Goal: Transaction & Acquisition: Purchase product/service

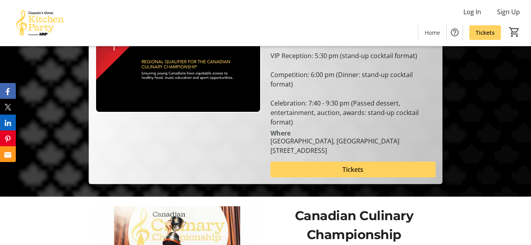
scroll to position [119, 0]
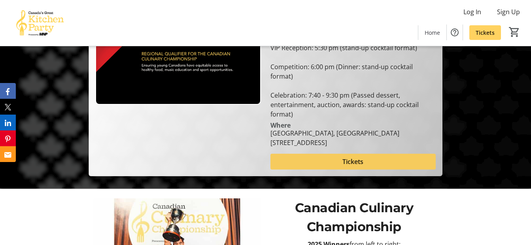
click at [331, 152] on span at bounding box center [354, 161] width 166 height 19
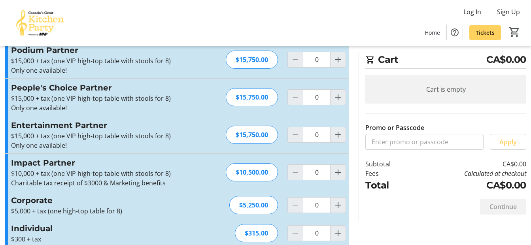
scroll to position [36, 0]
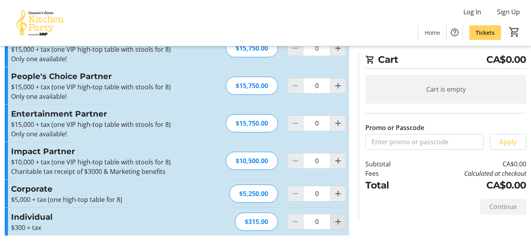
click at [336, 221] on mat-icon "Increment by one" at bounding box center [338, 221] width 9 height 9
type input "2"
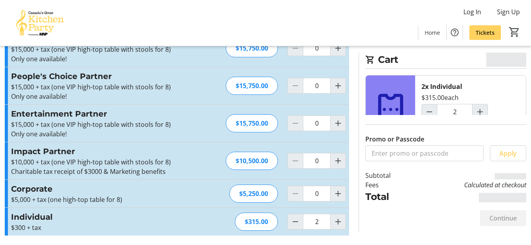
scroll to position [0, 0]
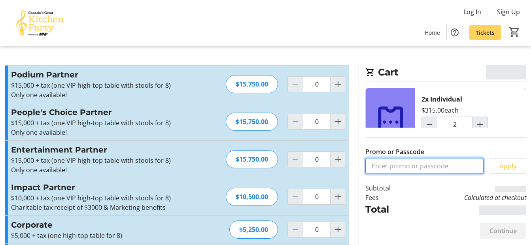
click at [405, 165] on input "Promo or Passcode" at bounding box center [425, 166] width 118 height 16
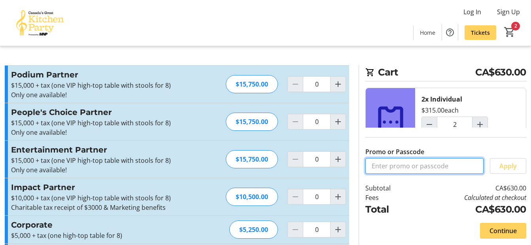
click at [411, 165] on input "Promo or Passcode" at bounding box center [425, 166] width 118 height 16
type input "DARNELL20"
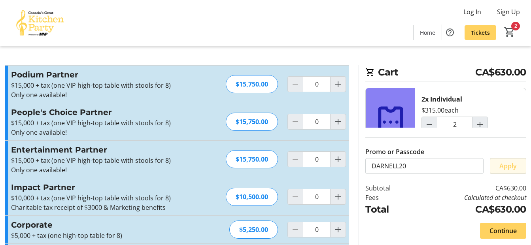
click at [521, 173] on span at bounding box center [509, 166] width 36 height 19
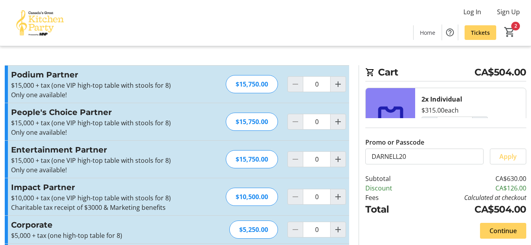
scroll to position [38, 0]
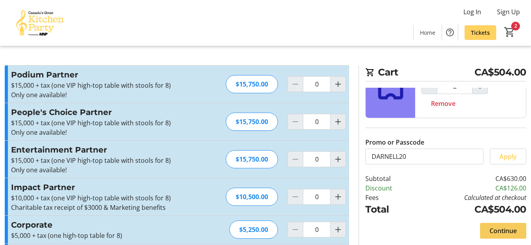
click at [504, 232] on span "Continue" at bounding box center [503, 230] width 27 height 9
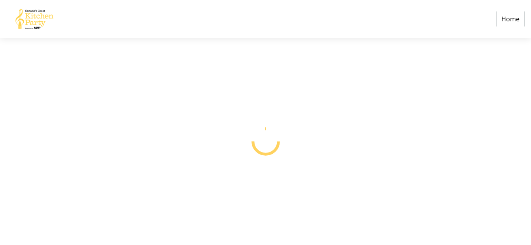
select select "CA"
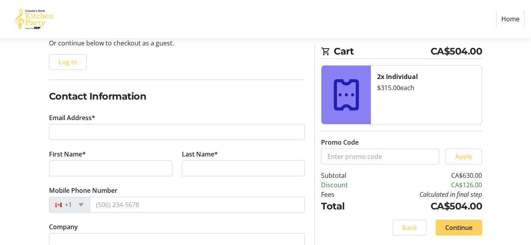
scroll to position [119, 0]
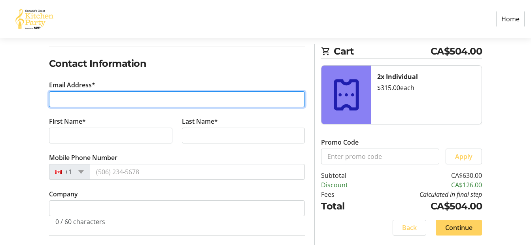
click at [102, 95] on input "Email Address*" at bounding box center [177, 99] width 256 height 16
type input "[EMAIL_ADDRESS][DOMAIN_NAME]"
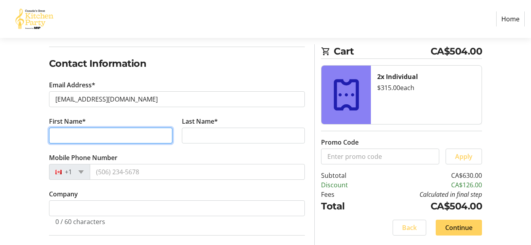
type input "[PERSON_NAME]"
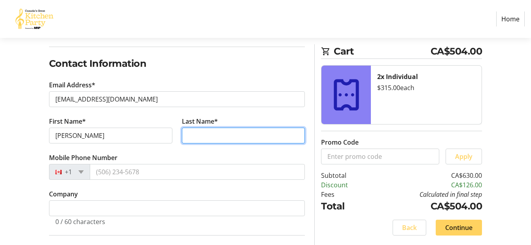
type input "Mayo"
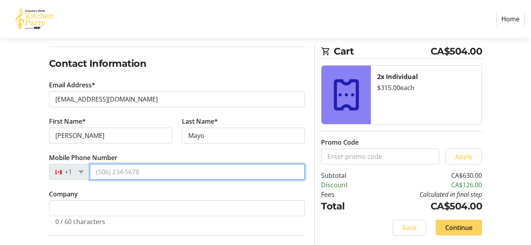
type input "[PHONE_NUMBER]"
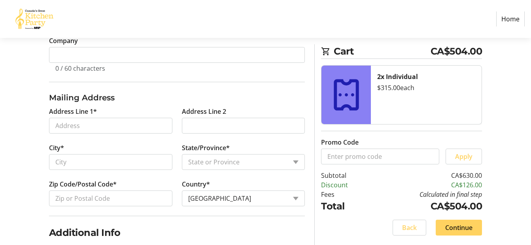
scroll to position [277, 0]
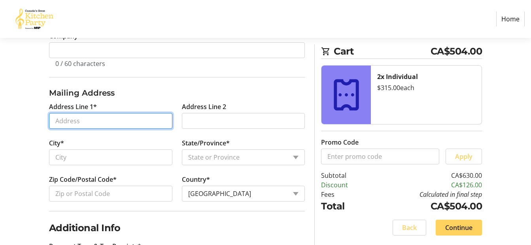
click at [88, 123] on input "Address Line 1*" at bounding box center [110, 121] width 123 height 16
type input "[STREET_ADDRESS]"
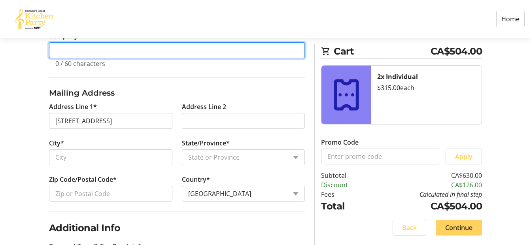
type input "Thermea by Nordik Spa-Nature"
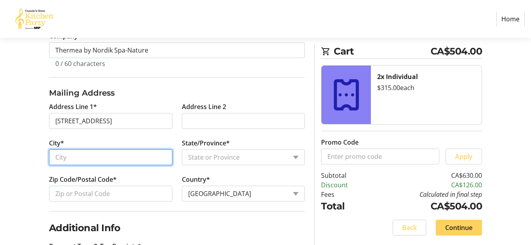
type input "[GEOGRAPHIC_DATA]"
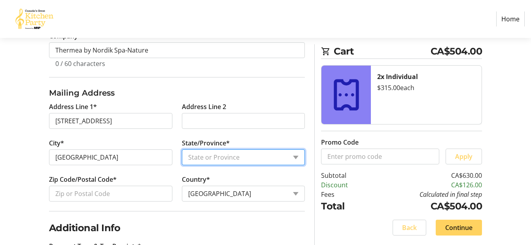
select select "MB"
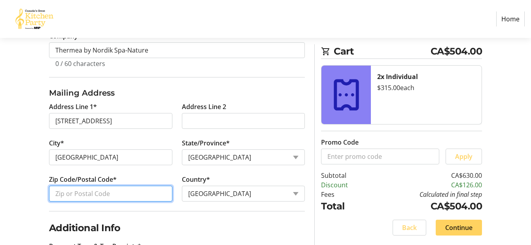
type input "R3T 1X3"
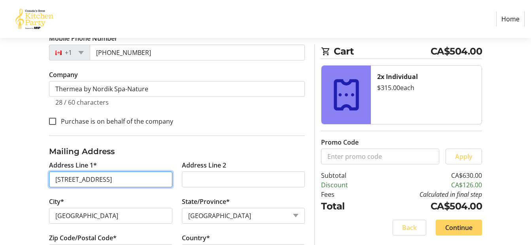
scroll to position [218, 0]
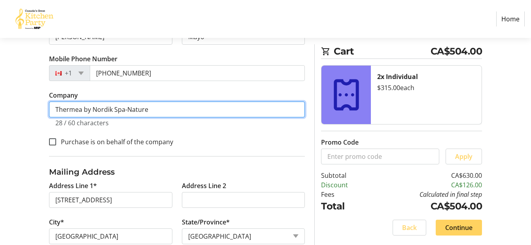
click at [167, 112] on input "Thermea by Nordik Spa-Nature" at bounding box center [177, 110] width 256 height 16
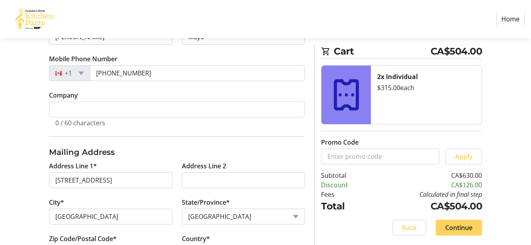
click at [27, 138] on div "Log In to Your Account (Optional) Or continue below to checkout as a guest. Log…" at bounding box center [265, 248] width 531 height 725
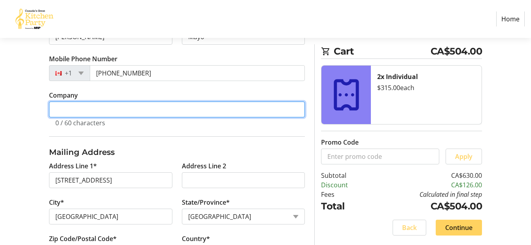
click at [77, 103] on input "Company" at bounding box center [177, 110] width 256 height 16
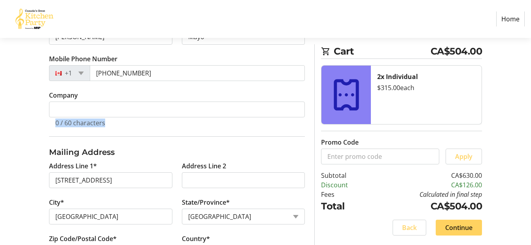
click at [15, 137] on div "Log In to Your Account (Optional) Or continue below to checkout as a guest. Log…" at bounding box center [265, 248] width 531 height 725
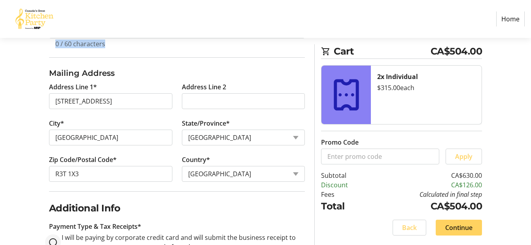
scroll to position [336, 0]
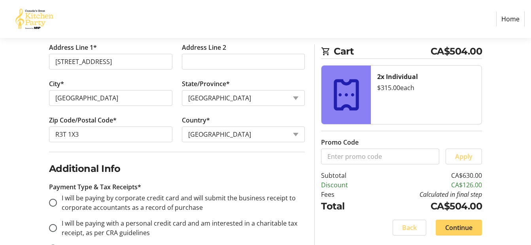
click at [11, 166] on div "Log In to Your Account (Optional) Or continue below to checkout as a guest. Log…" at bounding box center [265, 129] width 531 height 725
click at [55, 204] on input "I will be paying by corporate credit card and will submit the business receipt …" at bounding box center [53, 203] width 8 height 8
radio input "true"
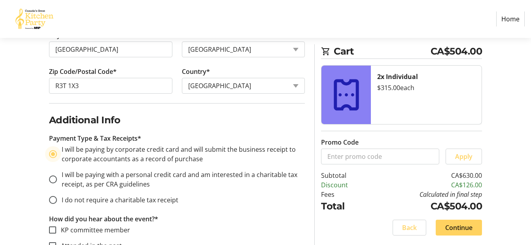
scroll to position [415, 0]
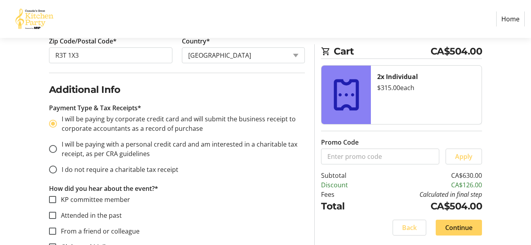
click at [25, 189] on div "Log In to Your Account (Optional) Or continue below to checkout as a guest. Log…" at bounding box center [265, 50] width 531 height 725
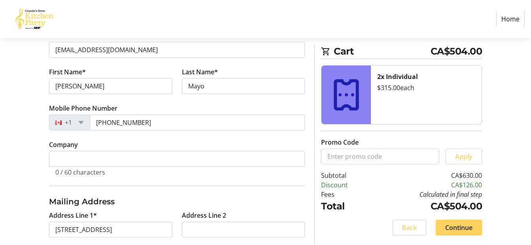
scroll to position [148, 0]
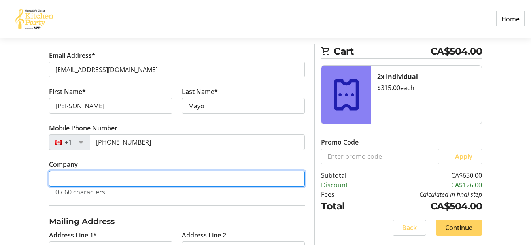
click at [71, 171] on input "Company" at bounding box center [177, 179] width 256 height 16
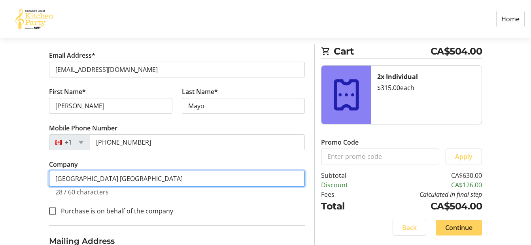
type input "[GEOGRAPHIC_DATA] [GEOGRAPHIC_DATA]"
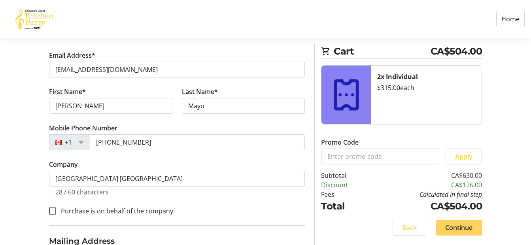
click at [99, 208] on label "Purchase is on behalf of the company" at bounding box center [114, 211] width 117 height 9
click at [56, 208] on input "Purchase is on behalf of the company" at bounding box center [52, 211] width 7 height 7
click at [99, 208] on label "Purchase is on behalf of the company" at bounding box center [114, 211] width 117 height 9
click at [56, 208] on input "Purchase is on behalf of the company" at bounding box center [52, 211] width 7 height 7
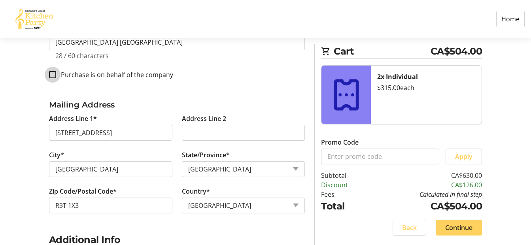
scroll to position [386, 0]
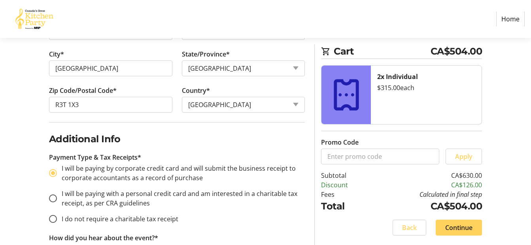
click at [14, 156] on div "Log In to Your Account (Optional) Or continue below to checkout as a guest. Log…" at bounding box center [265, 90] width 531 height 745
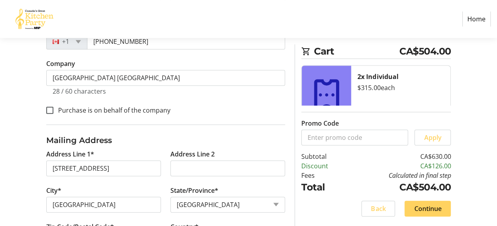
scroll to position [247, 0]
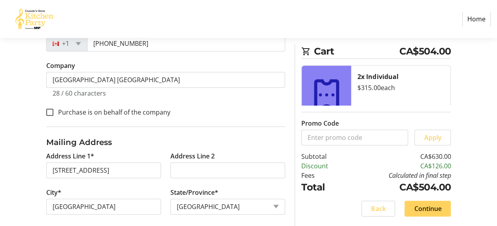
click at [89, 112] on label "Purchase is on behalf of the company" at bounding box center [111, 112] width 117 height 9
click at [53, 112] on input "Purchase is on behalf of the company" at bounding box center [49, 112] width 7 height 7
checkbox input "true"
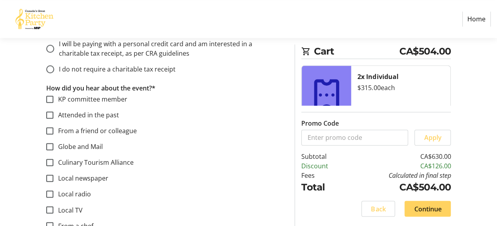
scroll to position [536, 0]
click at [434, 200] on span at bounding box center [428, 208] width 46 height 19
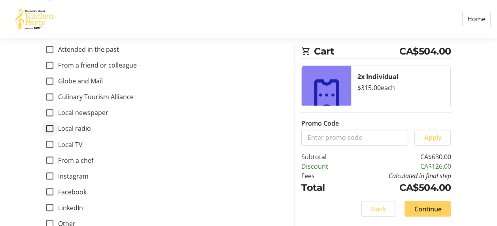
scroll to position [608, 0]
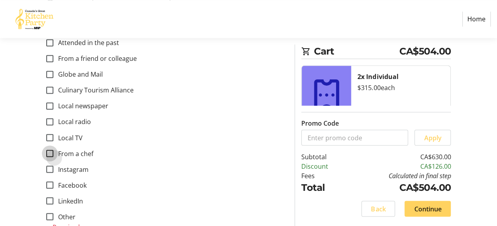
click at [51, 150] on input "From a chef" at bounding box center [49, 153] width 7 height 7
checkbox input "true"
click at [427, 207] on span "Continue" at bounding box center [427, 208] width 27 height 9
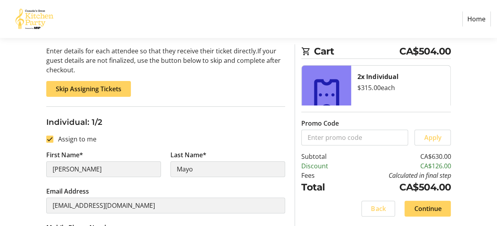
scroll to position [78, 0]
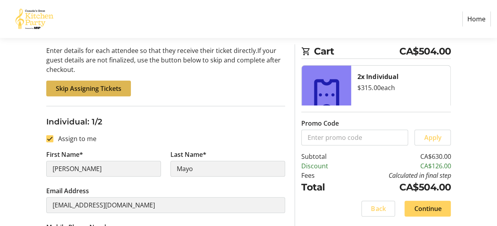
click at [120, 87] on span "Skip Assigning Tickets" at bounding box center [89, 88] width 66 height 9
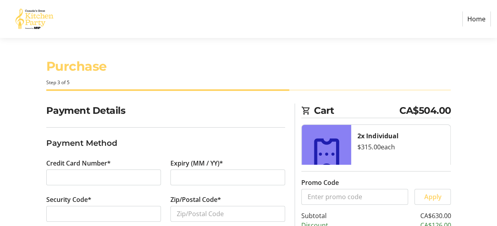
click at [102, 186] on div "Credit Card Number*" at bounding box center [104, 177] width 124 height 36
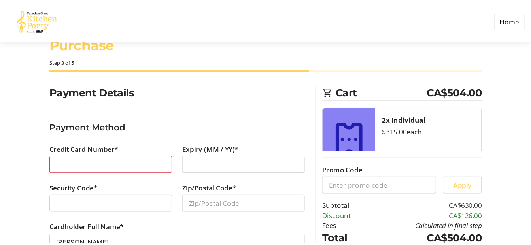
scroll to position [59, 0]
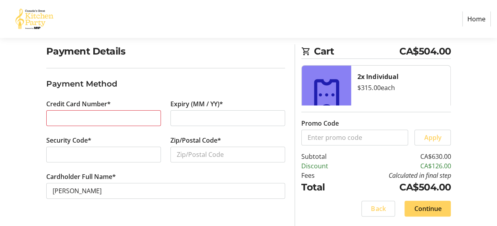
click at [201, 142] on label "Zip/Postal Code*" at bounding box center [196, 140] width 51 height 9
click at [201, 147] on input "Zip/Postal Code*" at bounding box center [228, 155] width 115 height 16
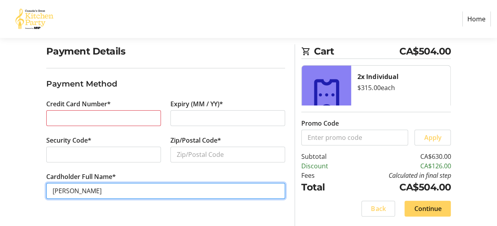
click at [121, 195] on input "[PERSON_NAME]" at bounding box center [165, 191] width 239 height 16
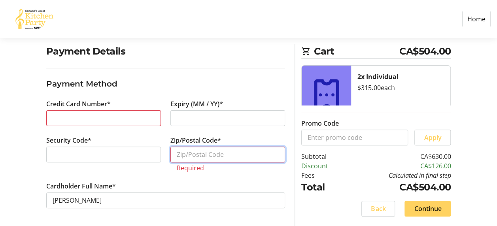
click at [220, 155] on input "Zip/Postal Code*" at bounding box center [228, 155] width 115 height 16
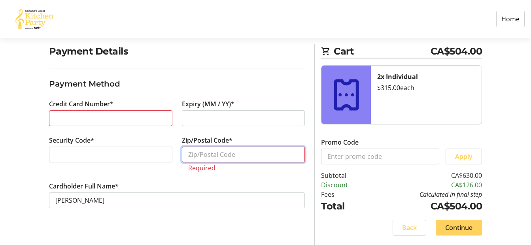
click at [252, 153] on input "Zip/Postal Code*" at bounding box center [243, 155] width 123 height 16
paste input "J8Z 3G4"
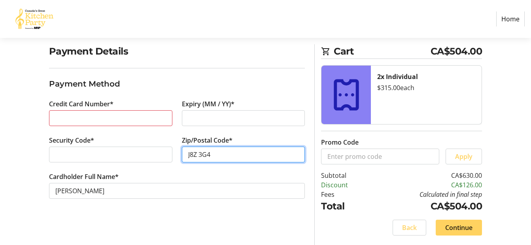
type input "J8Z 3G4"
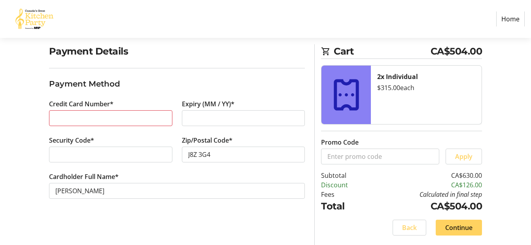
click at [0, 151] on html "Home Purchase Step 3 of 5 Cart CA$504.00 2x Individual $315.00 each Promo Code …" at bounding box center [265, 93] width 531 height 305
click at [467, 228] on span "Continue" at bounding box center [459, 227] width 27 height 9
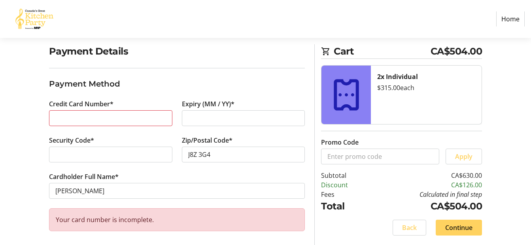
click at [131, 125] on div at bounding box center [110, 118] width 123 height 16
click at [471, 225] on span "Continue" at bounding box center [459, 227] width 27 height 9
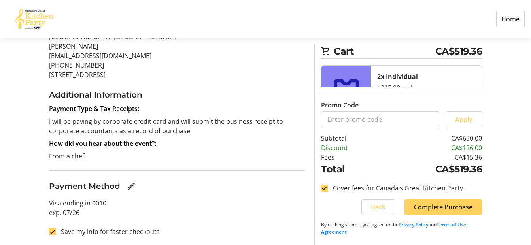
scroll to position [121, 0]
click at [91, 232] on label "Save my info for faster checkouts" at bounding box center [108, 230] width 104 height 9
click at [56, 232] on input "Save my info for faster checkouts" at bounding box center [52, 231] width 7 height 7
checkbox input "false"
click at [383, 187] on label "Cover fees for Canada’s Great Kitchen Party" at bounding box center [395, 188] width 135 height 9
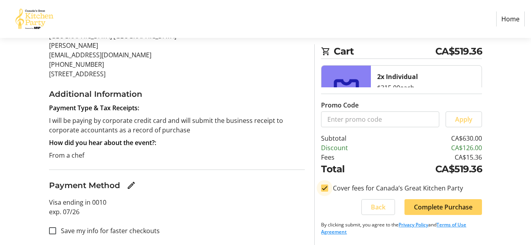
click at [328, 187] on input "Cover fees for Canada’s Great Kitchen Party" at bounding box center [324, 188] width 7 height 7
click at [383, 187] on label "Cover fees for Canada’s Great Kitchen Party" at bounding box center [395, 188] width 135 height 9
click at [328, 187] on input "Cover fees for Canada’s Great Kitchen Party" at bounding box center [324, 188] width 7 height 7
click at [383, 187] on label "Cover fees for Canada’s Great Kitchen Party" at bounding box center [395, 188] width 135 height 9
click at [328, 187] on input "Cover fees for Canada’s Great Kitchen Party" at bounding box center [324, 188] width 7 height 7
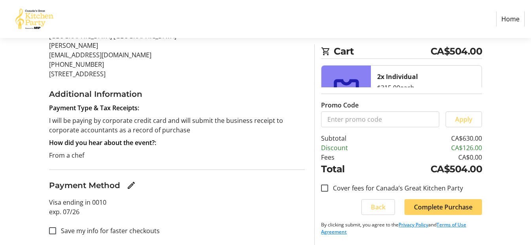
click at [353, 187] on label "Cover fees for Canada’s Great Kitchen Party" at bounding box center [395, 188] width 135 height 9
click at [328, 187] on input "Cover fees for Canada’s Great Kitchen Party" at bounding box center [324, 188] width 7 height 7
click at [353, 187] on label "Cover fees for Canada’s Great Kitchen Party" at bounding box center [395, 188] width 135 height 9
click at [328, 187] on input "Cover fees for Canada’s Great Kitchen Party" at bounding box center [324, 188] width 7 height 7
click at [353, 187] on label "Cover fees for Canada’s Great Kitchen Party" at bounding box center [395, 188] width 135 height 9
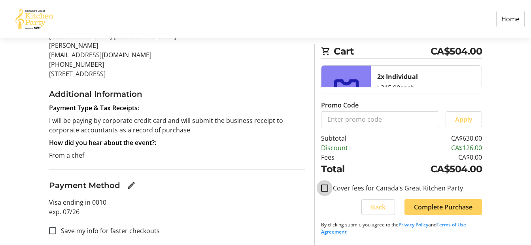
click at [328, 187] on input "Cover fees for Canada’s Great Kitchen Party" at bounding box center [324, 188] width 7 height 7
checkbox input "true"
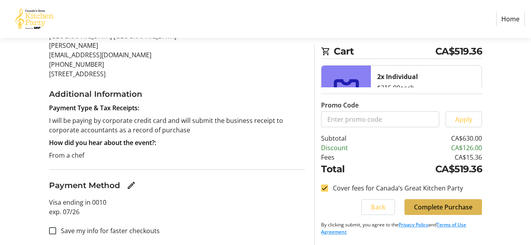
click at [453, 215] on span at bounding box center [444, 207] width 78 height 19
